Goal: Communication & Community: Connect with others

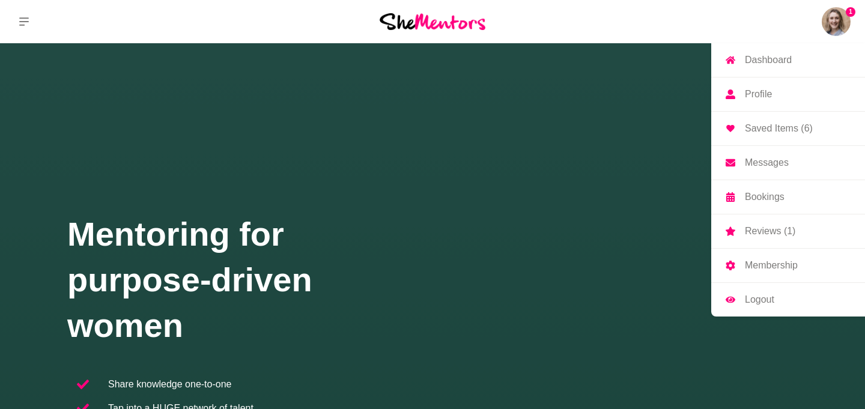
click at [780, 61] on p "Dashboard" at bounding box center [768, 60] width 47 height 10
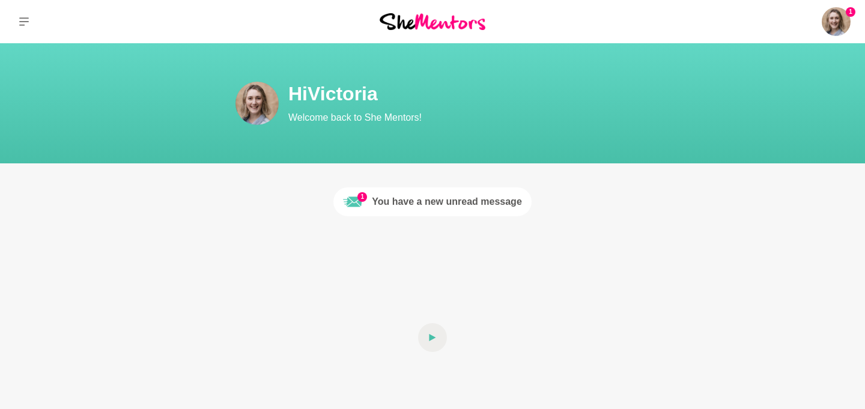
click at [490, 204] on div "You have a new unread message" at bounding box center [447, 202] width 150 height 14
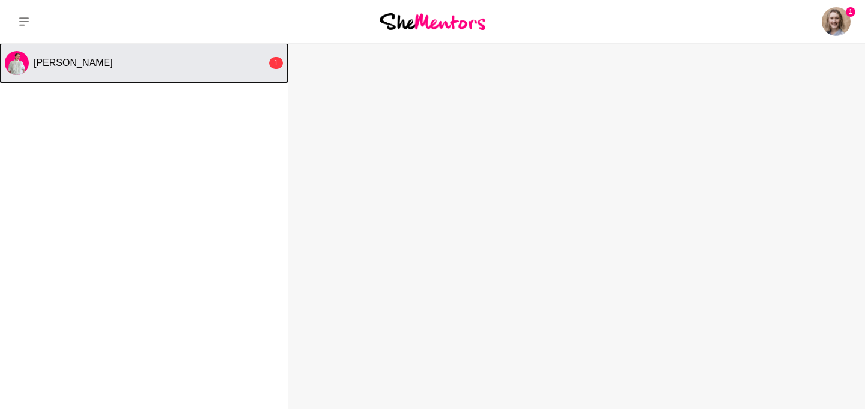
click at [203, 69] on button "Lauren Purse 1" at bounding box center [144, 63] width 288 height 38
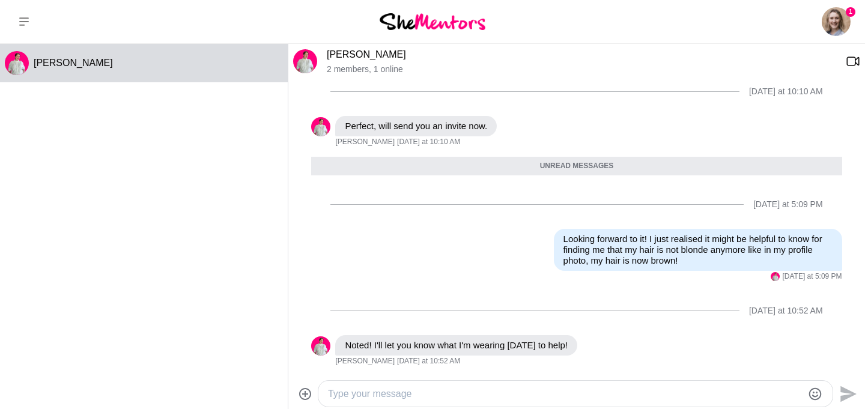
scroll to position [670, 0]
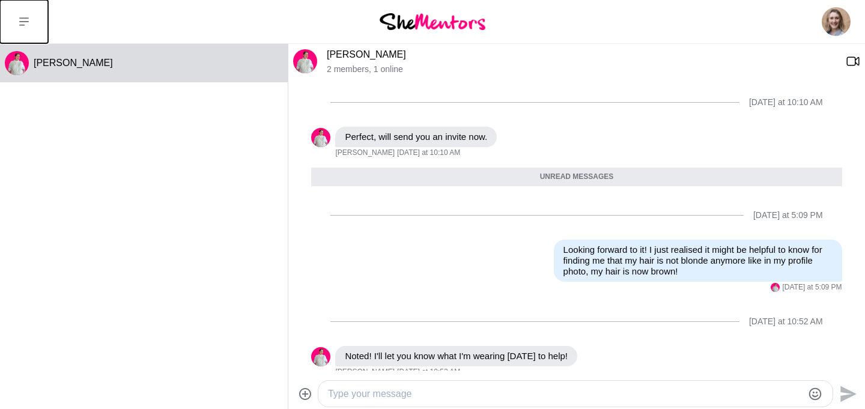
click at [25, 20] on icon at bounding box center [24, 22] width 10 height 10
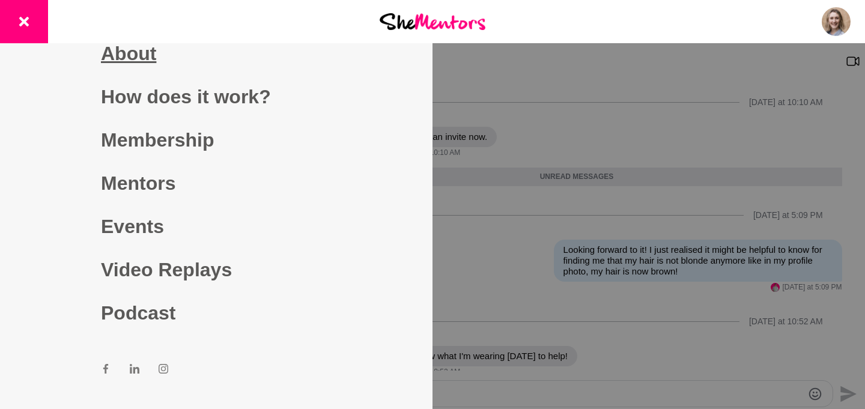
click at [118, 49] on link "About" at bounding box center [216, 53] width 231 height 43
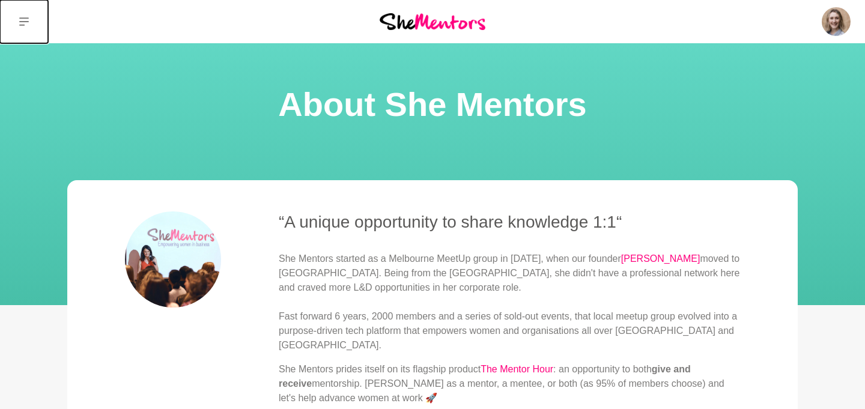
click at [26, 21] on icon at bounding box center [24, 21] width 10 height 8
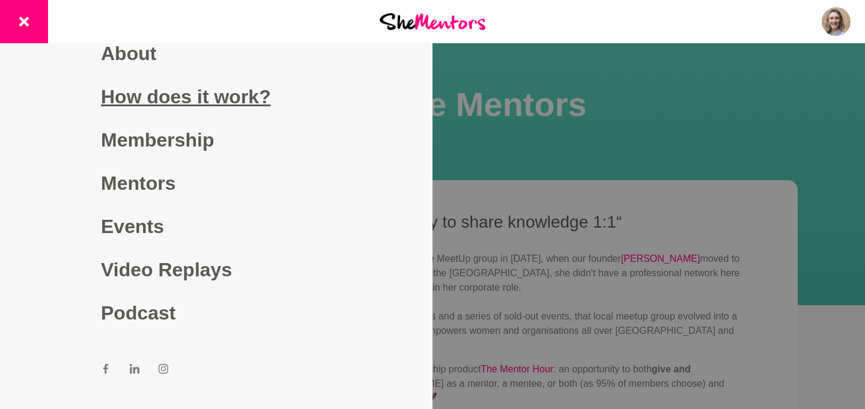
click at [169, 97] on link "How does it work?" at bounding box center [216, 96] width 231 height 43
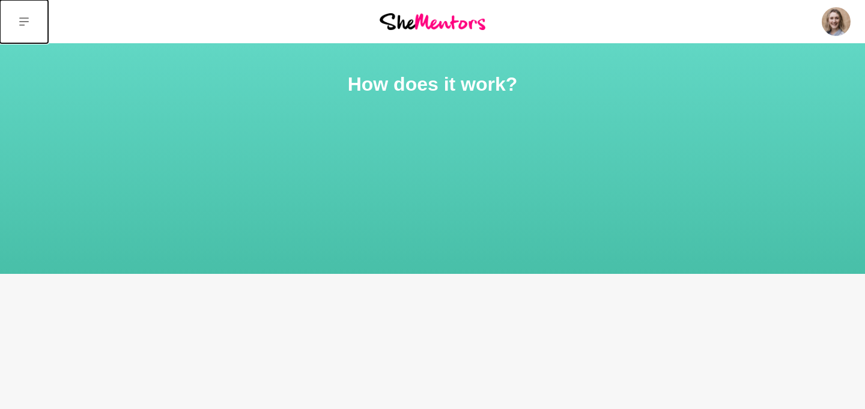
click at [23, 14] on button at bounding box center [24, 21] width 48 height 43
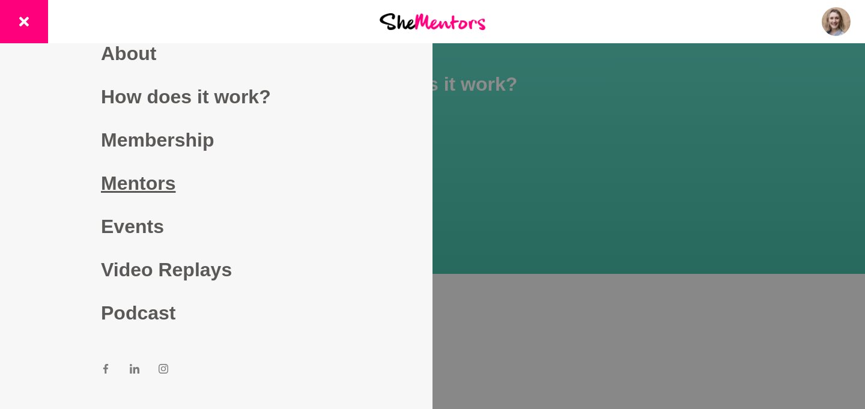
click at [145, 189] on link "Mentors" at bounding box center [216, 183] width 231 height 43
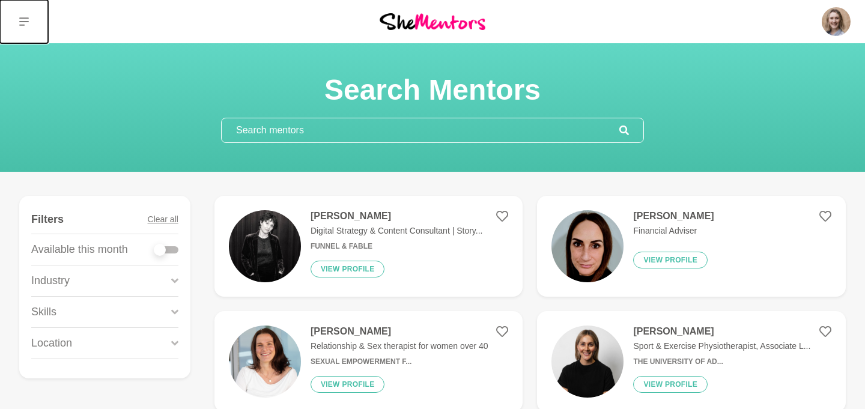
click at [23, 14] on button at bounding box center [24, 21] width 48 height 43
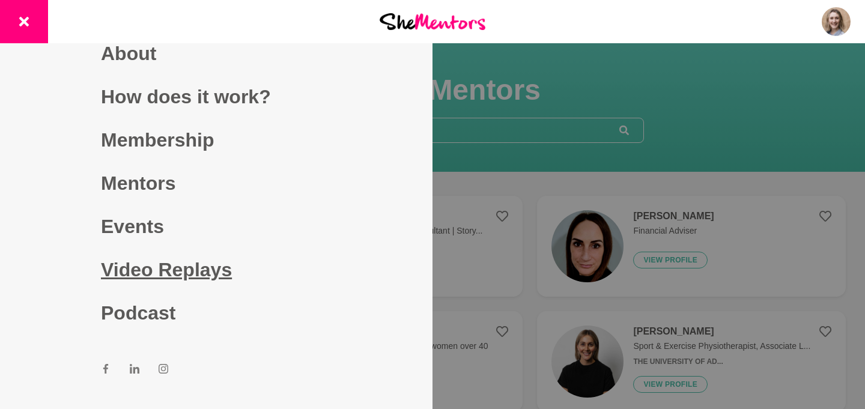
click at [140, 264] on link "Video Replays" at bounding box center [216, 269] width 231 height 43
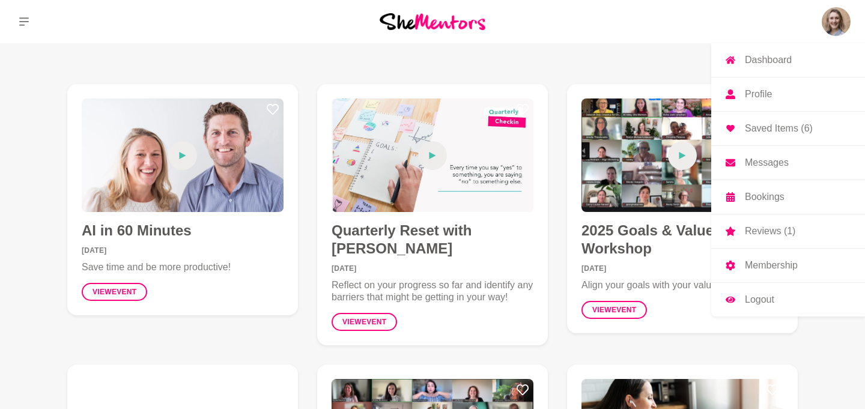
click at [826, 21] on img at bounding box center [836, 21] width 29 height 29
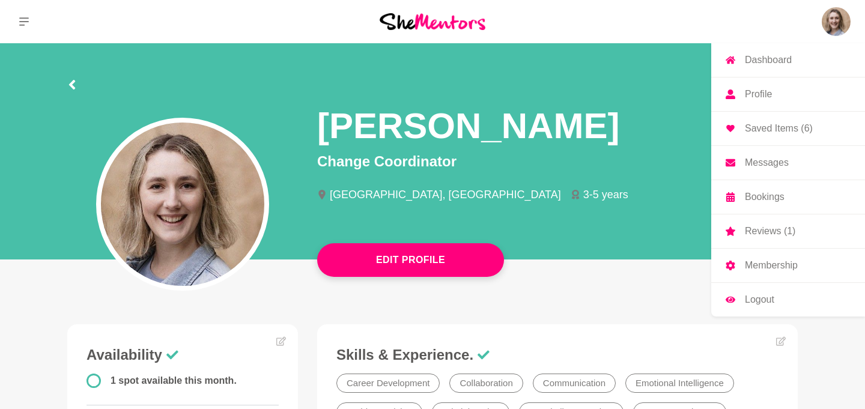
click at [762, 165] on p "Messages" at bounding box center [767, 163] width 44 height 10
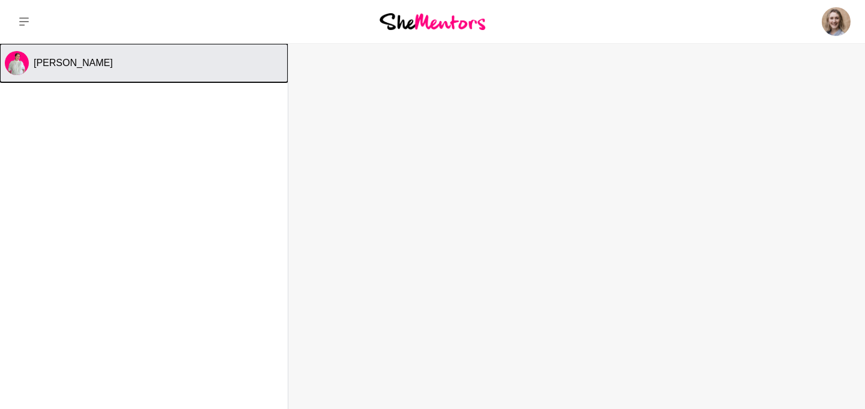
click at [53, 62] on span "[PERSON_NAME]" at bounding box center [73, 63] width 79 height 10
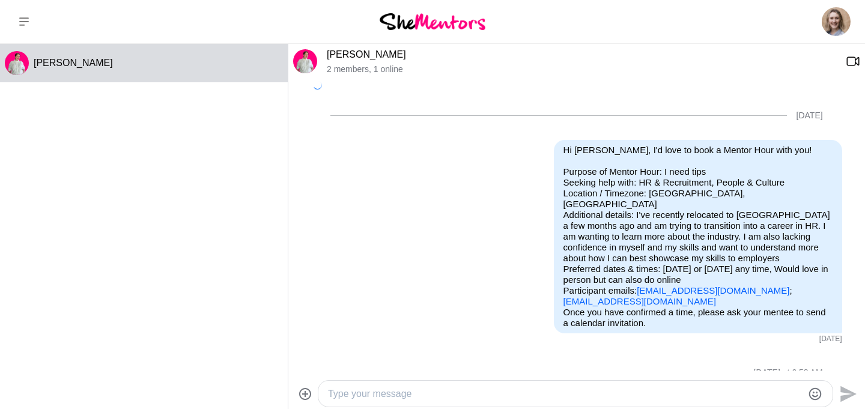
scroll to position [641, 0]
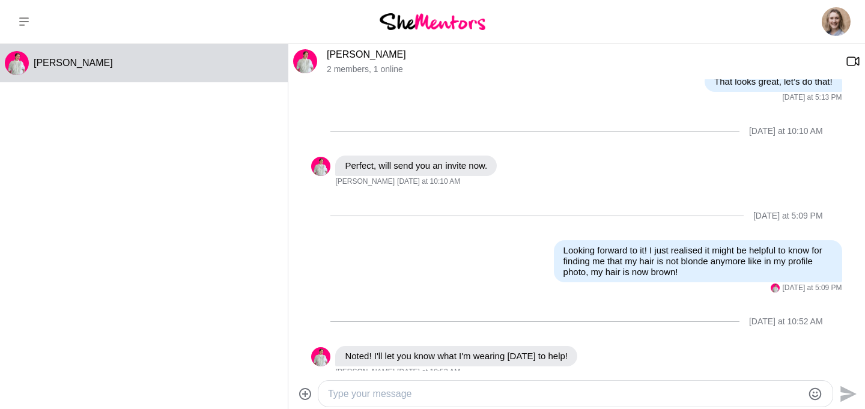
click at [347, 53] on link "[PERSON_NAME]" at bounding box center [366, 54] width 79 height 10
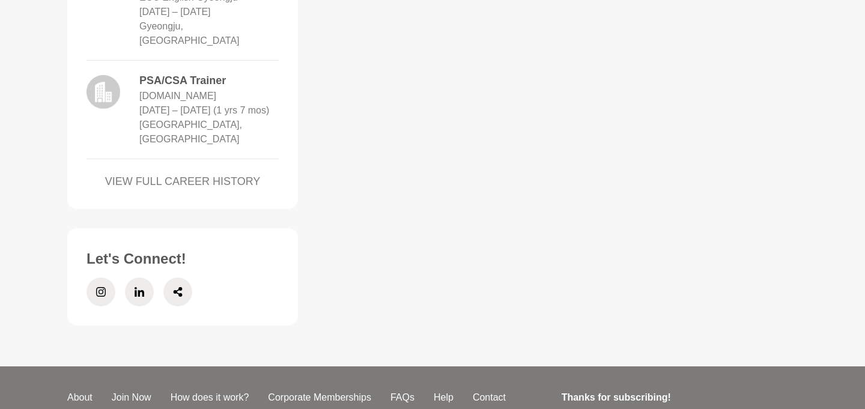
scroll to position [1661, 0]
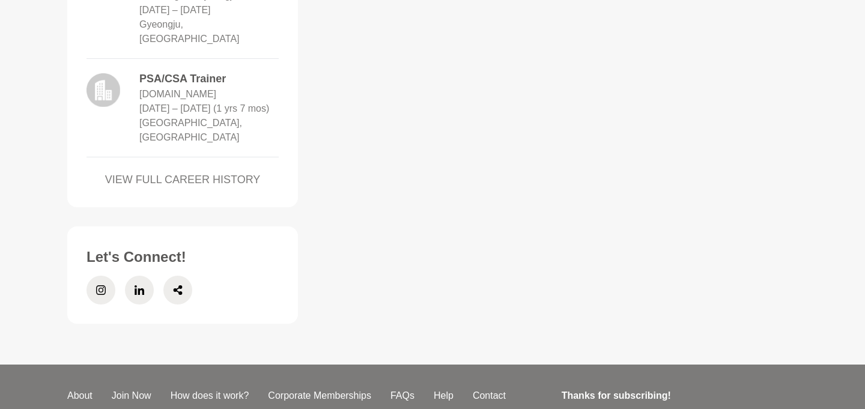
click at [231, 188] on link "VIEW FULL CAREER HISTORY" at bounding box center [183, 180] width 192 height 16
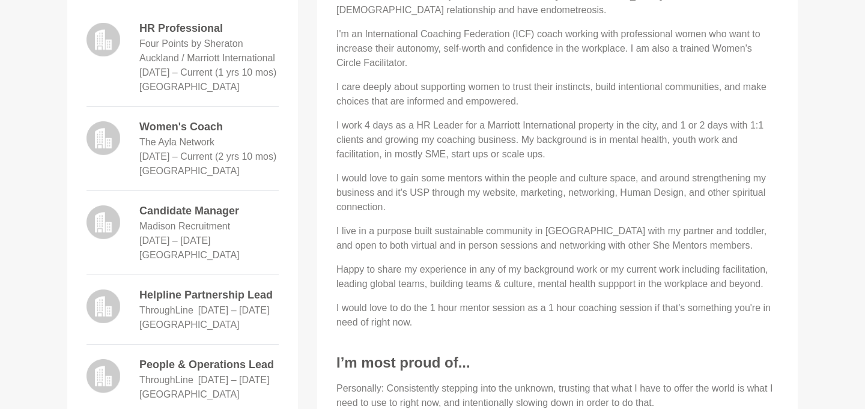
scroll to position [483, 0]
